Goal: Task Accomplishment & Management: Manage account settings

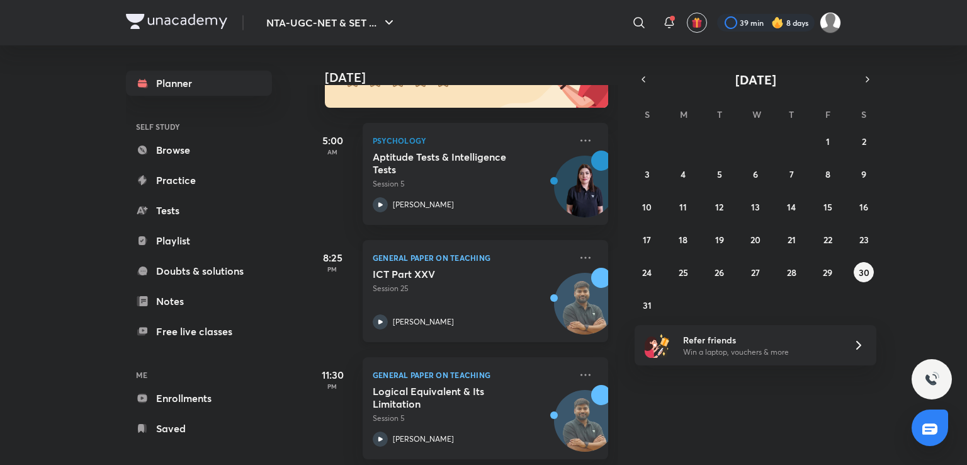
scroll to position [166, 0]
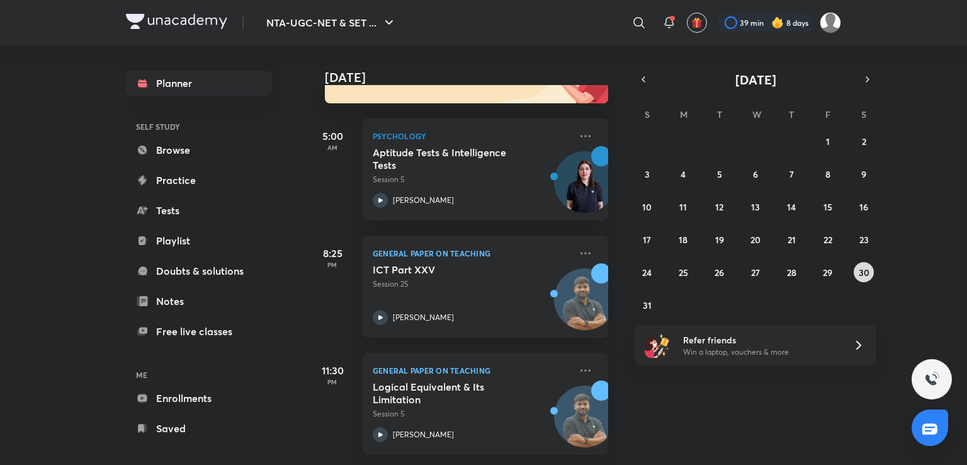
click at [863, 264] on button "30" at bounding box center [864, 272] width 20 height 20
click at [650, 311] on button "31" at bounding box center [647, 305] width 20 height 20
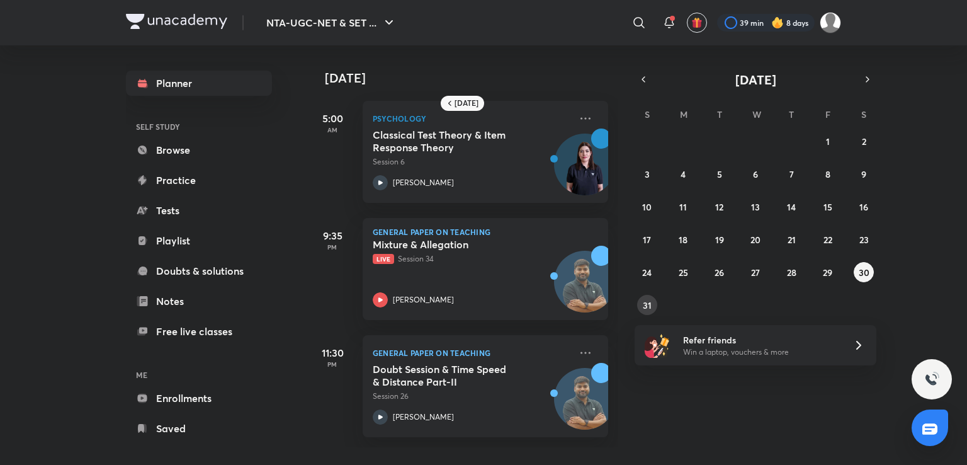
click at [650, 303] on abbr "31" at bounding box center [647, 305] width 9 height 12
click at [830, 273] on abbr "29" at bounding box center [827, 272] width 9 height 12
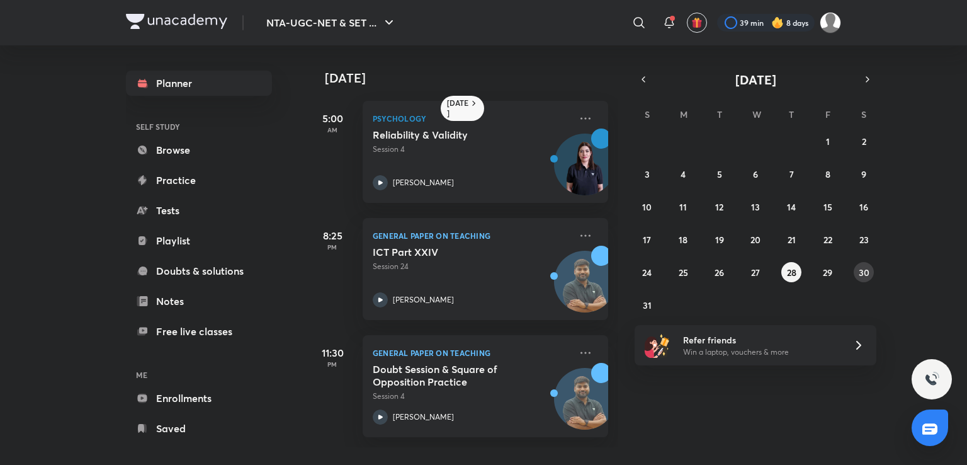
click at [865, 273] on abbr "30" at bounding box center [864, 272] width 11 height 12
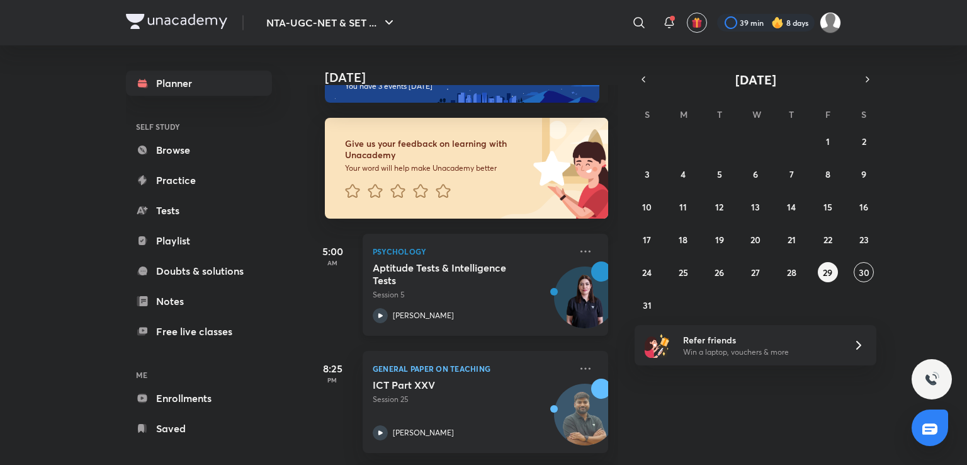
scroll to position [63, 0]
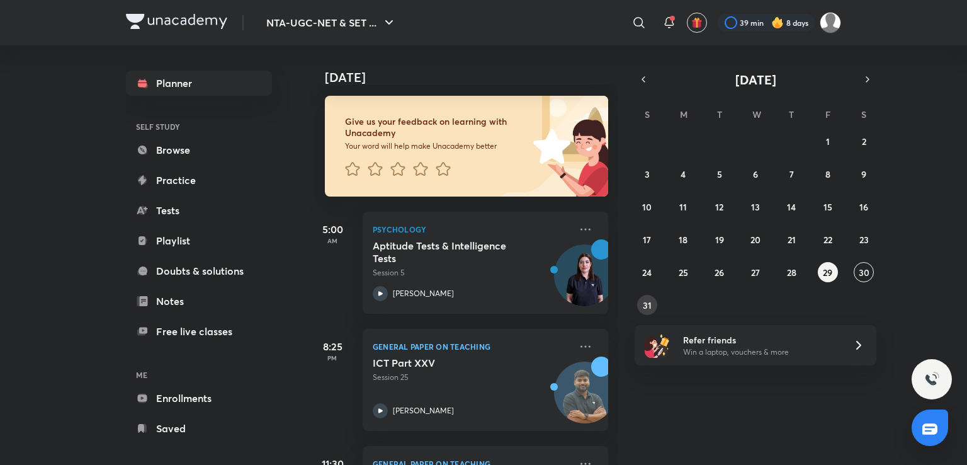
click at [640, 310] on button "31" at bounding box center [647, 305] width 20 height 20
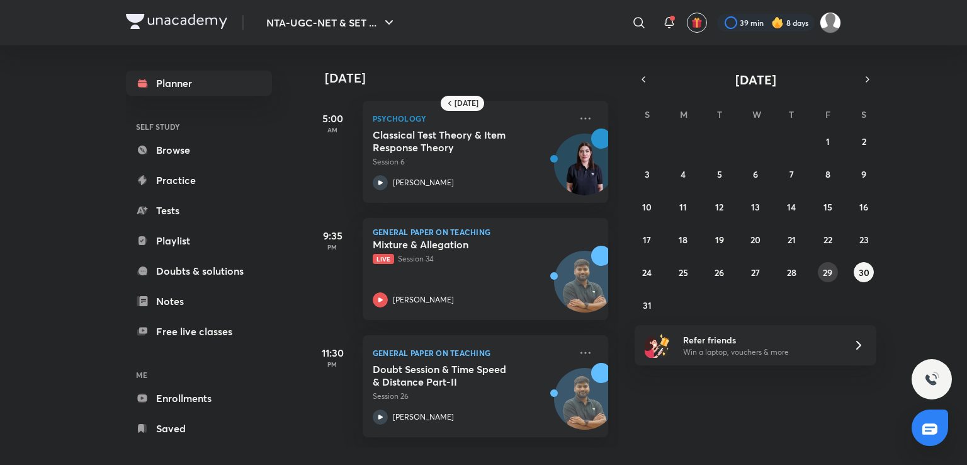
click at [820, 263] on div "27 28 29 30 31 1 2 3 4 5 6 7 8 9 10 11 12 13 14 15 16 17 18 19 20 21 22 23 24 2…" at bounding box center [756, 223] width 242 height 184
click at [823, 276] on abbr "29" at bounding box center [827, 272] width 9 height 12
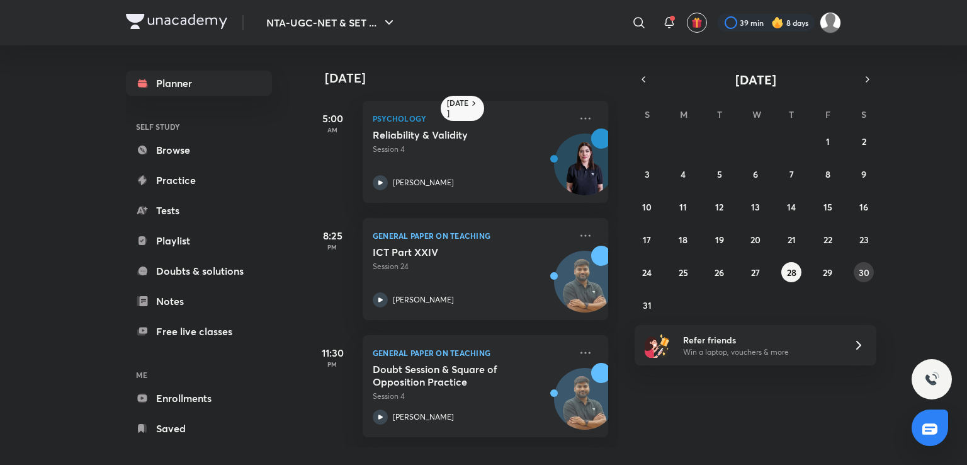
click at [870, 270] on button "30" at bounding box center [864, 272] width 20 height 20
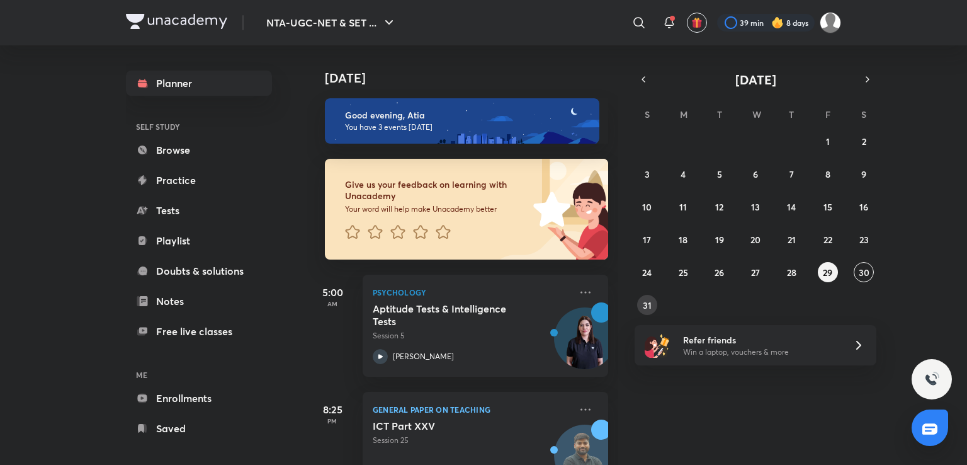
click at [655, 303] on button "31" at bounding box center [647, 305] width 20 height 20
